Goal: Task Accomplishment & Management: Use online tool/utility

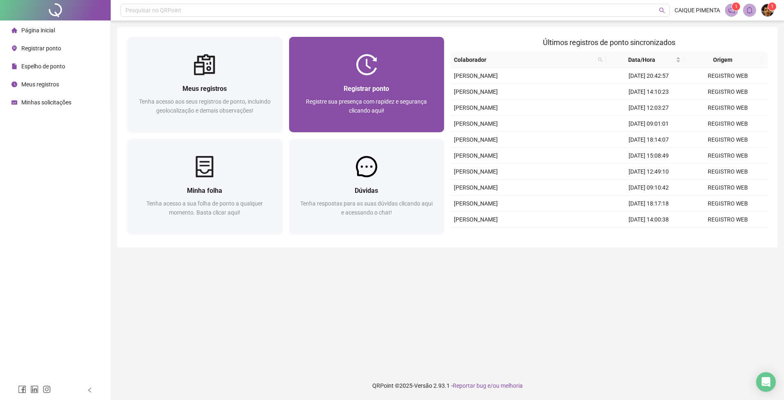
drag, startPoint x: 0, startPoint y: 0, endPoint x: 382, endPoint y: 98, distance: 393.8
click at [382, 98] on div "Registre sua presença com rapidez e segurança clicando aqui!" at bounding box center [367, 110] width 136 height 27
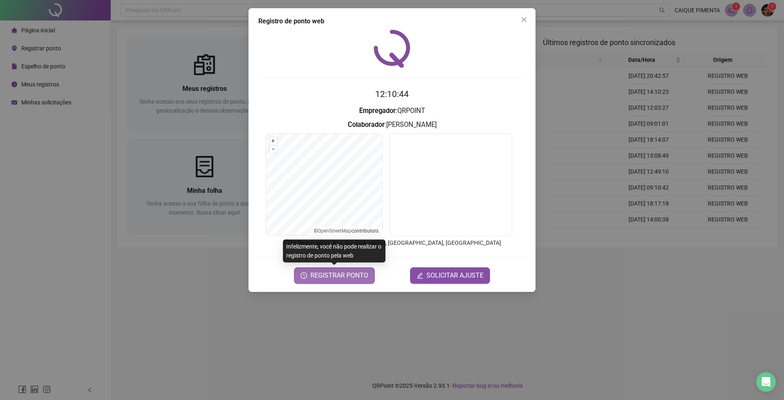
click at [338, 276] on span "REGISTRAR PONTO" at bounding box center [339, 276] width 58 height 10
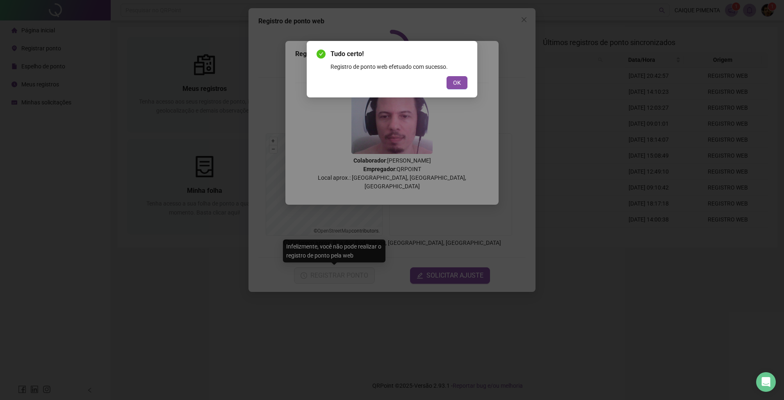
drag, startPoint x: 457, startPoint y: 86, endPoint x: 461, endPoint y: 84, distance: 4.2
click at [457, 86] on span "OK" at bounding box center [457, 82] width 8 height 9
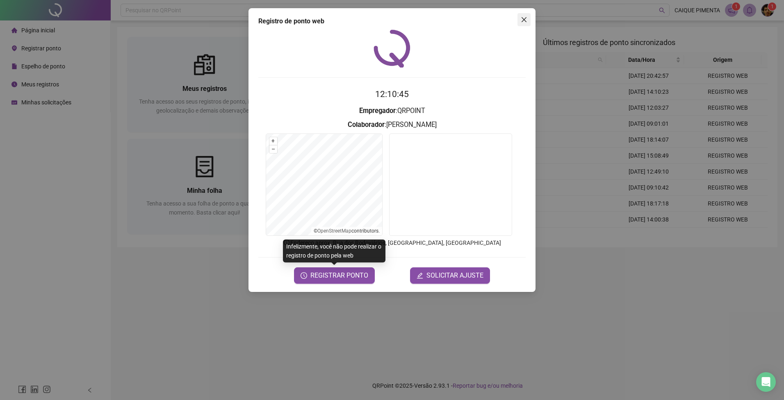
click at [527, 22] on icon "close" at bounding box center [524, 19] width 7 height 7
